Goal: Information Seeking & Learning: Understand process/instructions

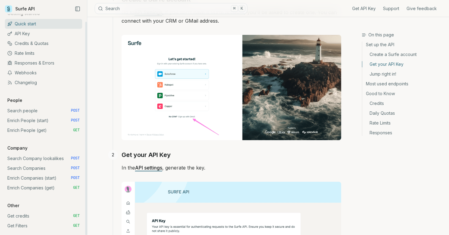
scroll to position [9, 0]
click at [47, 109] on link "Search people POST" at bounding box center [43, 110] width 77 height 10
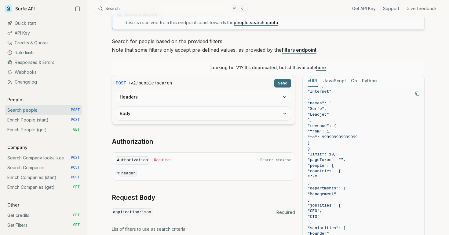
scroll to position [36, 0]
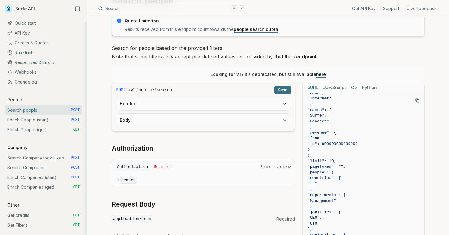
click at [55, 119] on link "Enrich People (start) POST" at bounding box center [43, 120] width 77 height 10
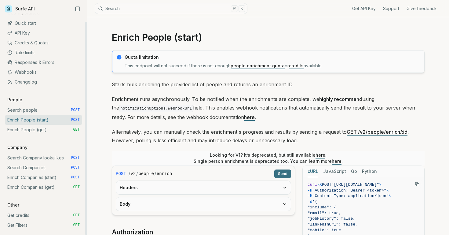
click at [76, 130] on span "GET" at bounding box center [76, 129] width 7 height 5
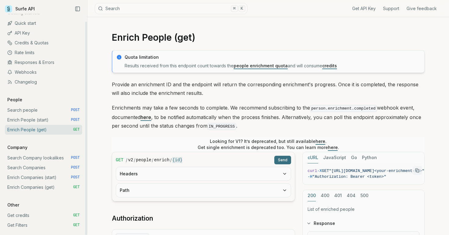
click at [9, 6] on icon at bounding box center [8, 8] width 7 height 7
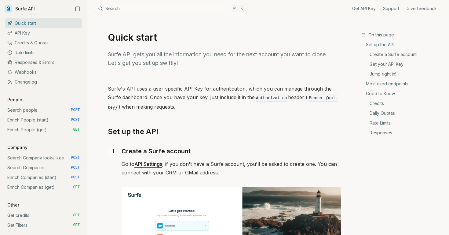
click at [9, 6] on icon at bounding box center [8, 8] width 7 height 7
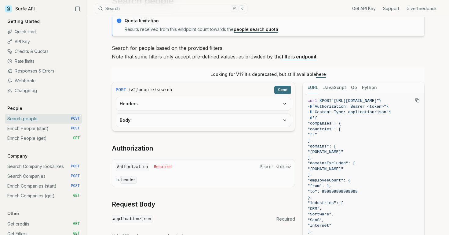
scroll to position [152, 0]
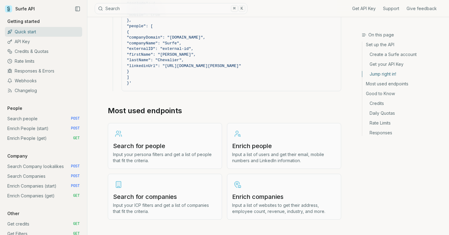
scroll to position [918, 0]
